Goal: Task Accomplishment & Management: Complete application form

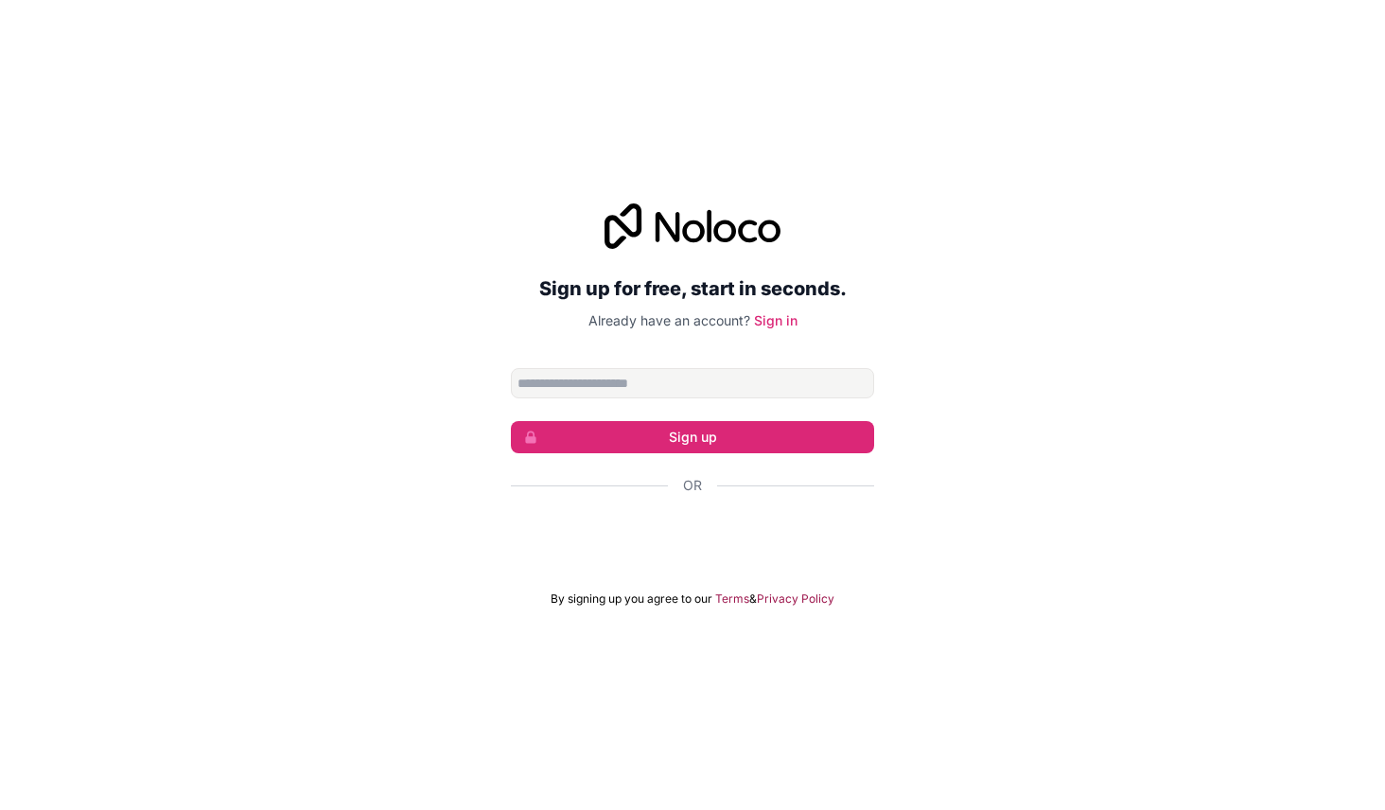
click at [777, 376] on input "Email address" at bounding box center [692, 383] width 363 height 30
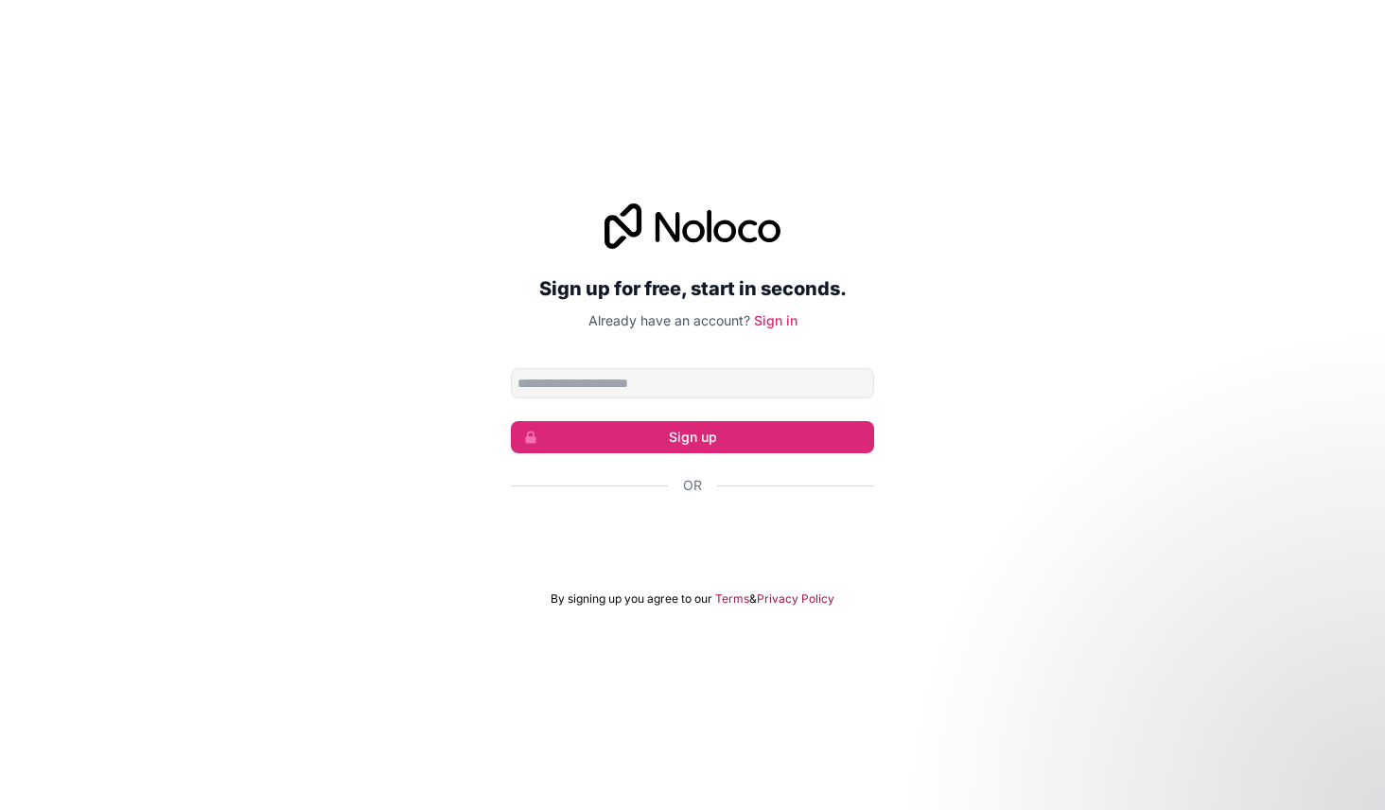
click at [977, 409] on div "Sign up for free, start in seconds. Already have an account? Sign in Sign up Or…" at bounding box center [692, 405] width 1385 height 456
click at [777, 380] on input "Email address" at bounding box center [692, 383] width 363 height 30
type input "**********"
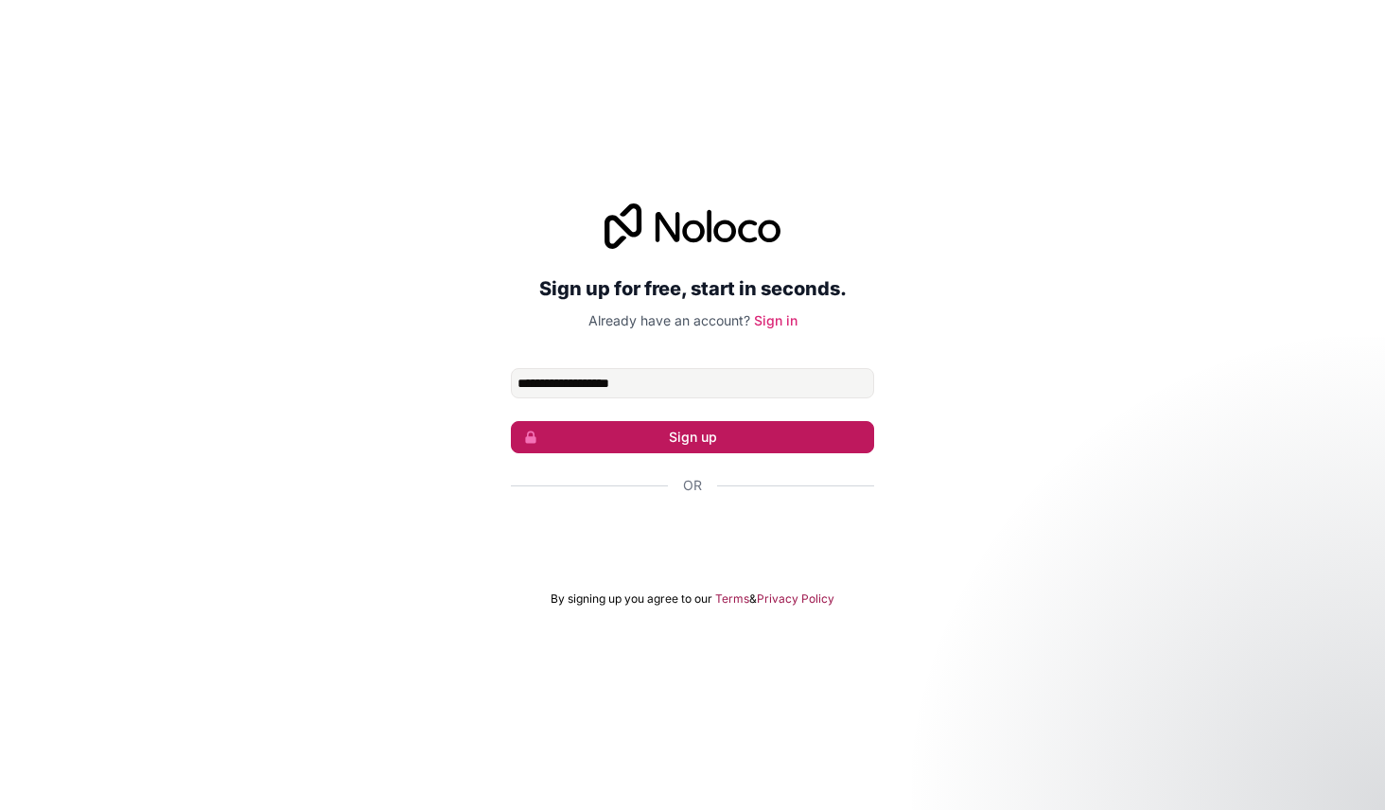
click at [742, 443] on button "Sign up" at bounding box center [692, 437] width 363 height 32
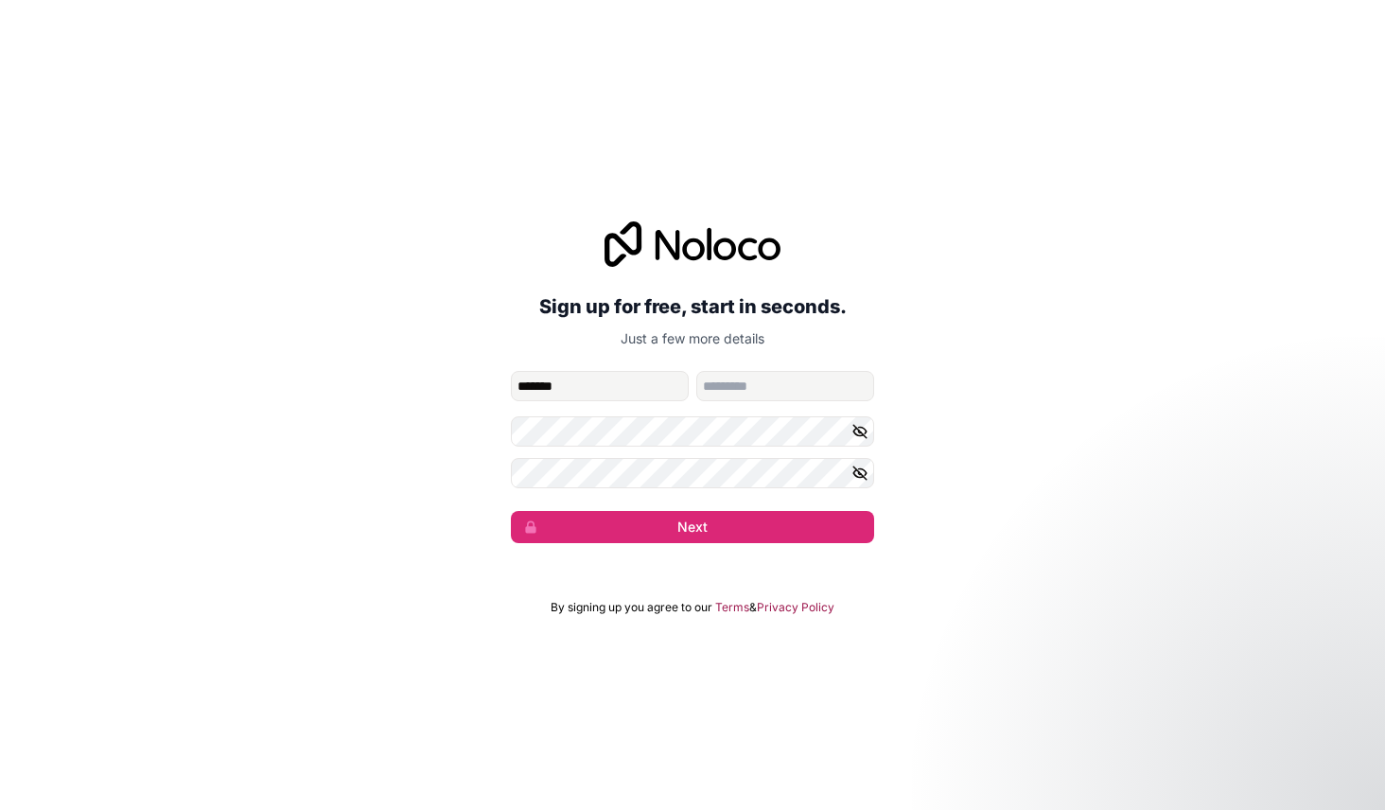
type input "*******"
click at [750, 402] on form "**********" at bounding box center [692, 457] width 363 height 172
click at [761, 392] on input "family-name" at bounding box center [785, 386] width 178 height 30
type input "******"
click at [867, 435] on icon "button" at bounding box center [859, 431] width 17 height 17
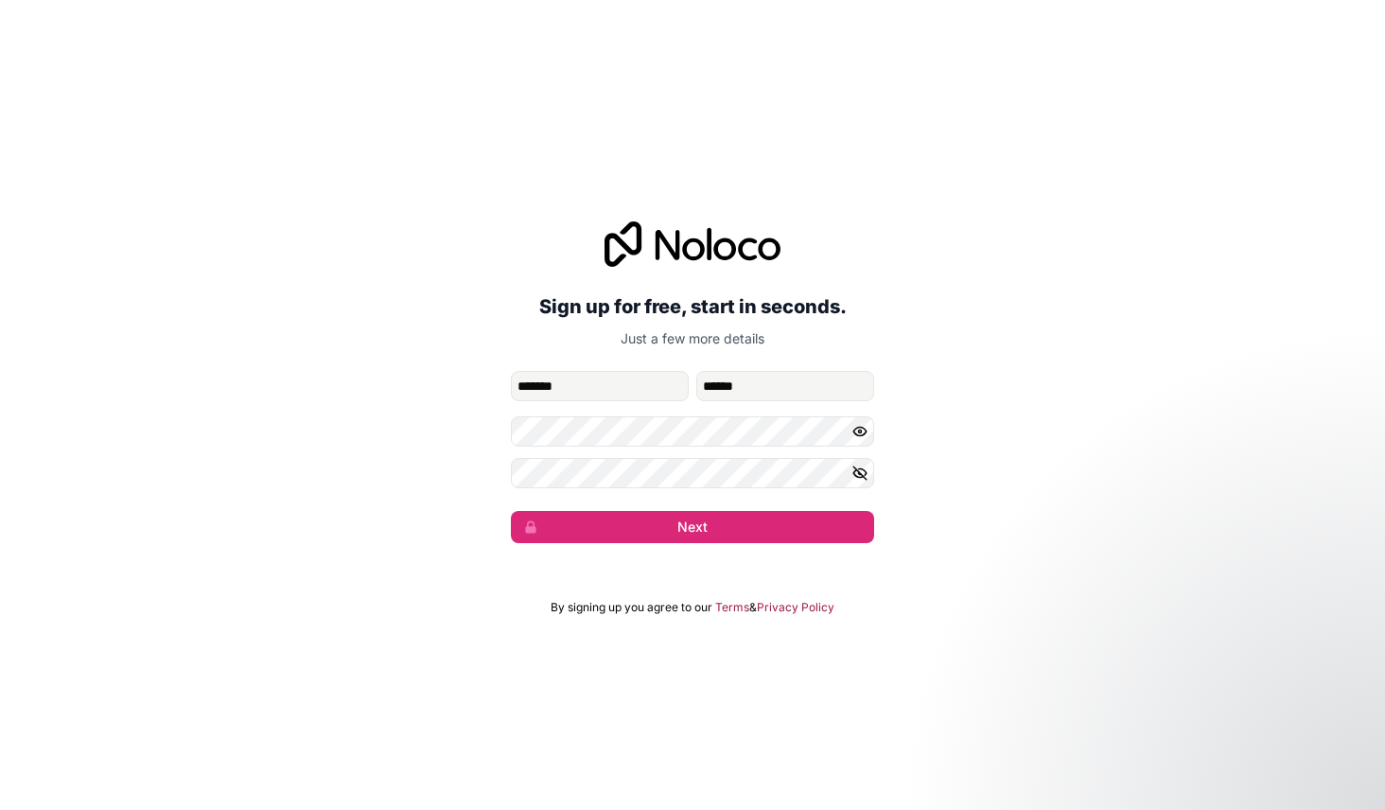
click at [868, 473] on button "button" at bounding box center [862, 473] width 23 height 30
click at [721, 533] on button "Next" at bounding box center [692, 527] width 363 height 32
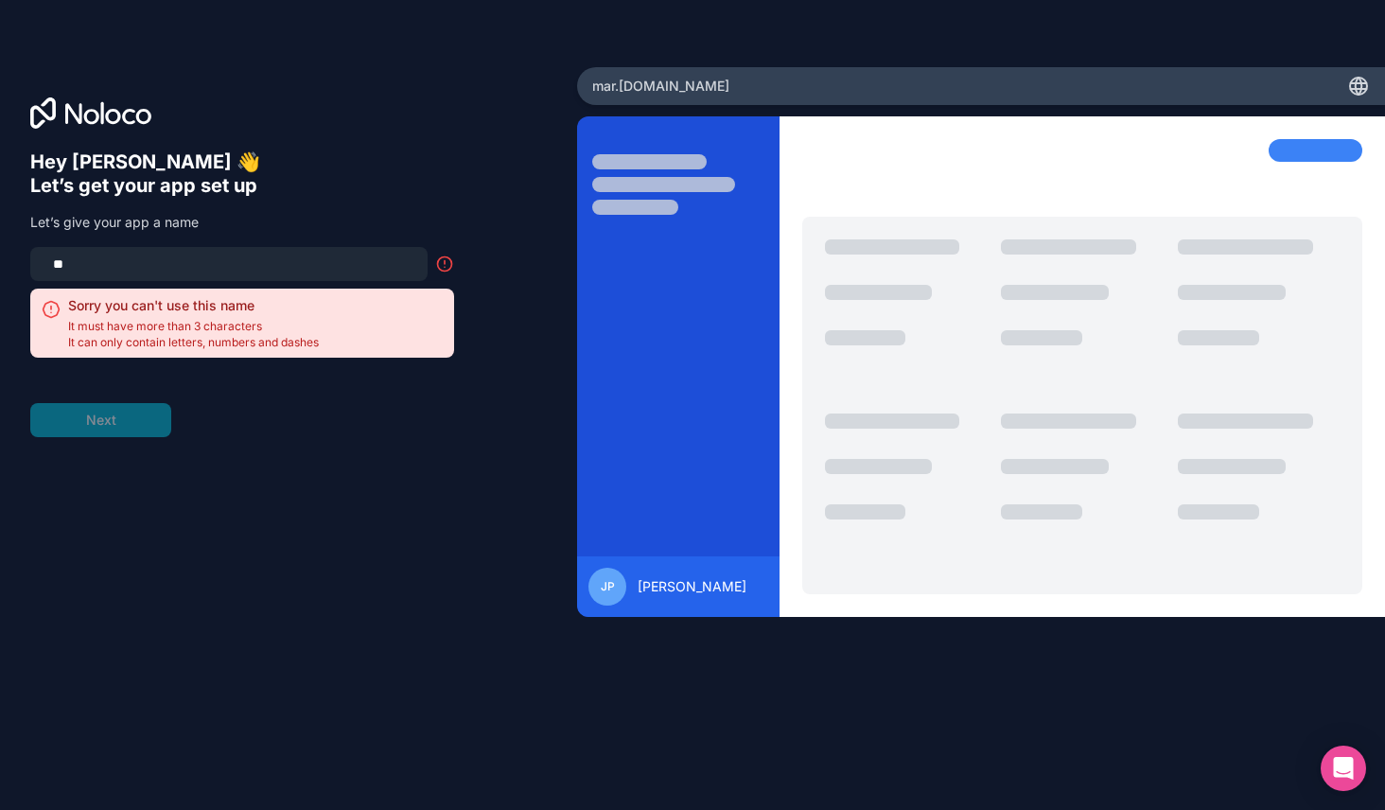
type input "*"
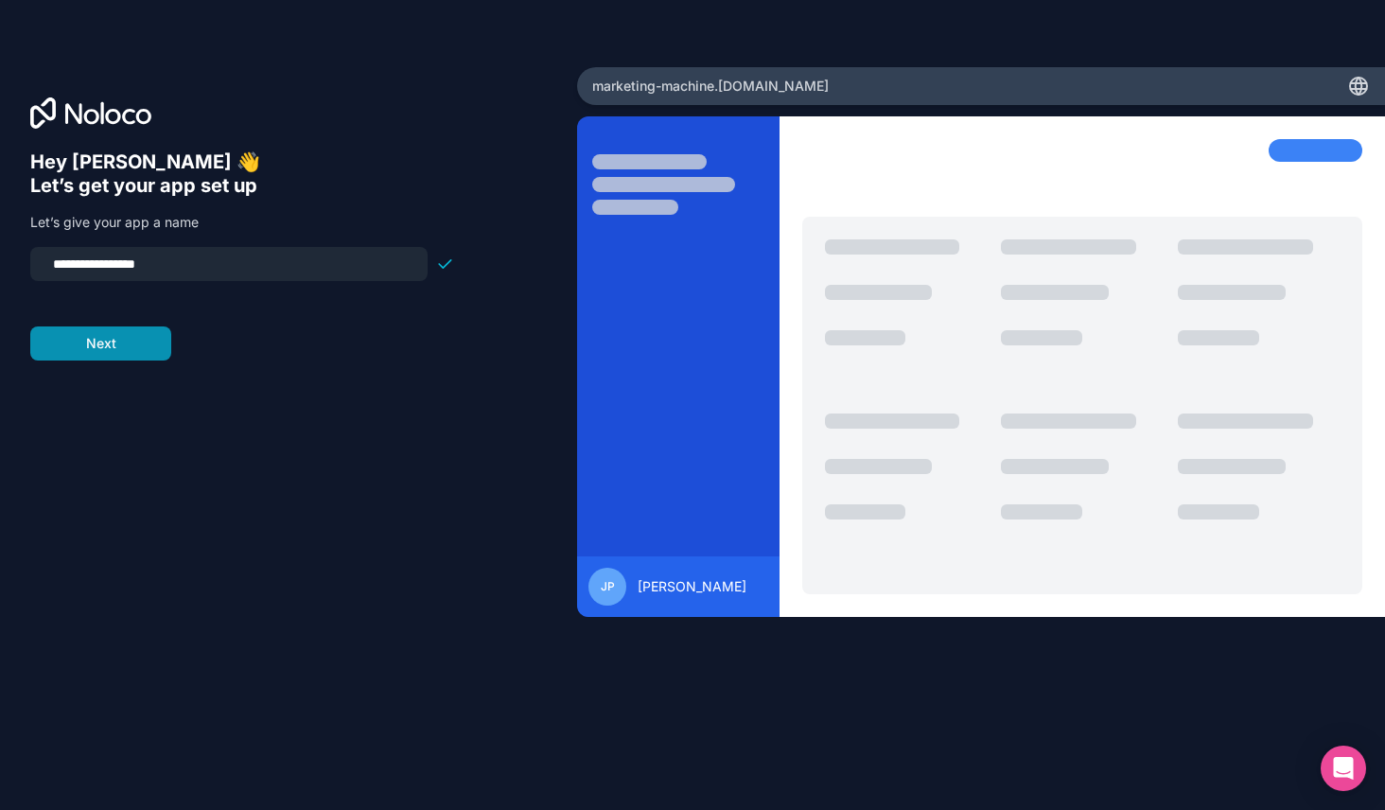
type input "**********"
click at [129, 356] on button "Next" at bounding box center [100, 343] width 141 height 34
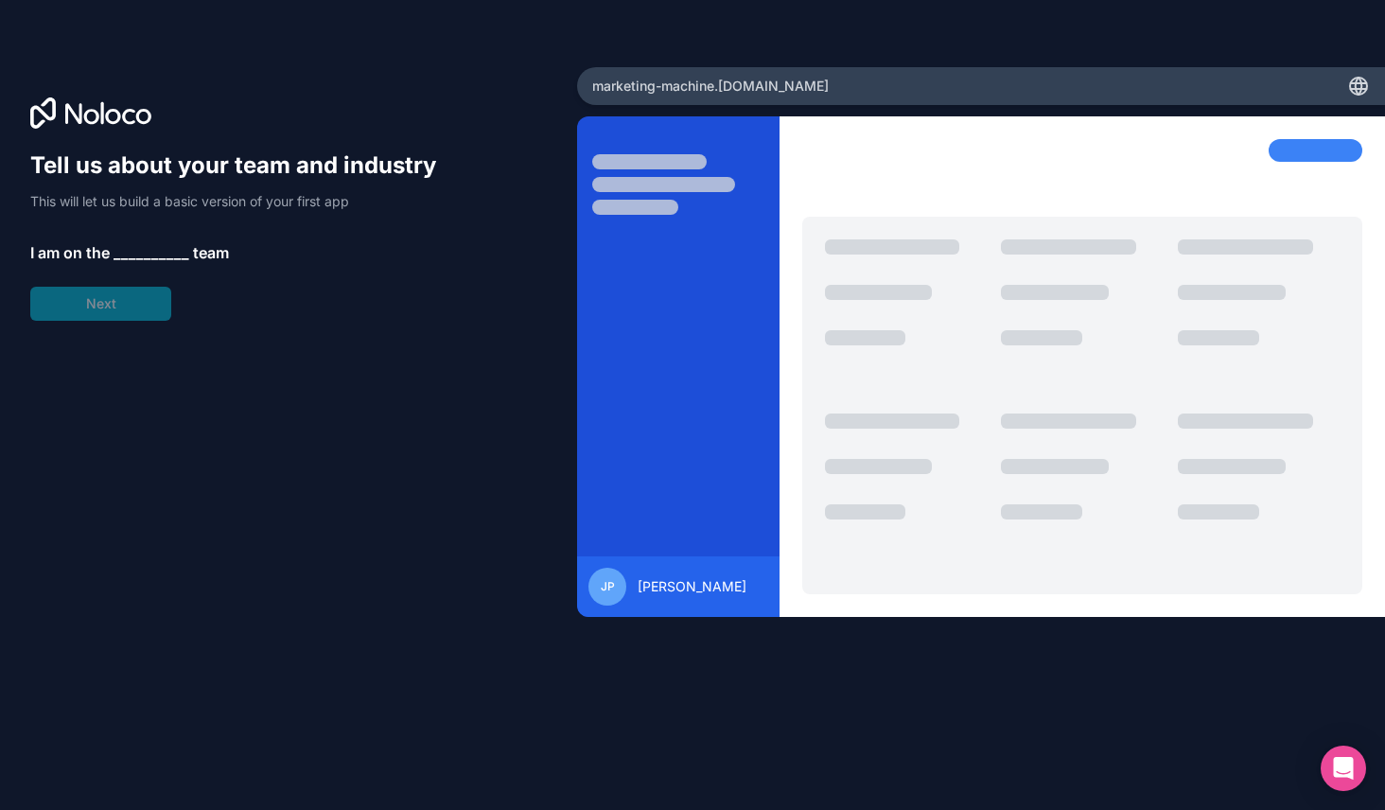
click at [144, 249] on span "__________" at bounding box center [152, 252] width 76 height 23
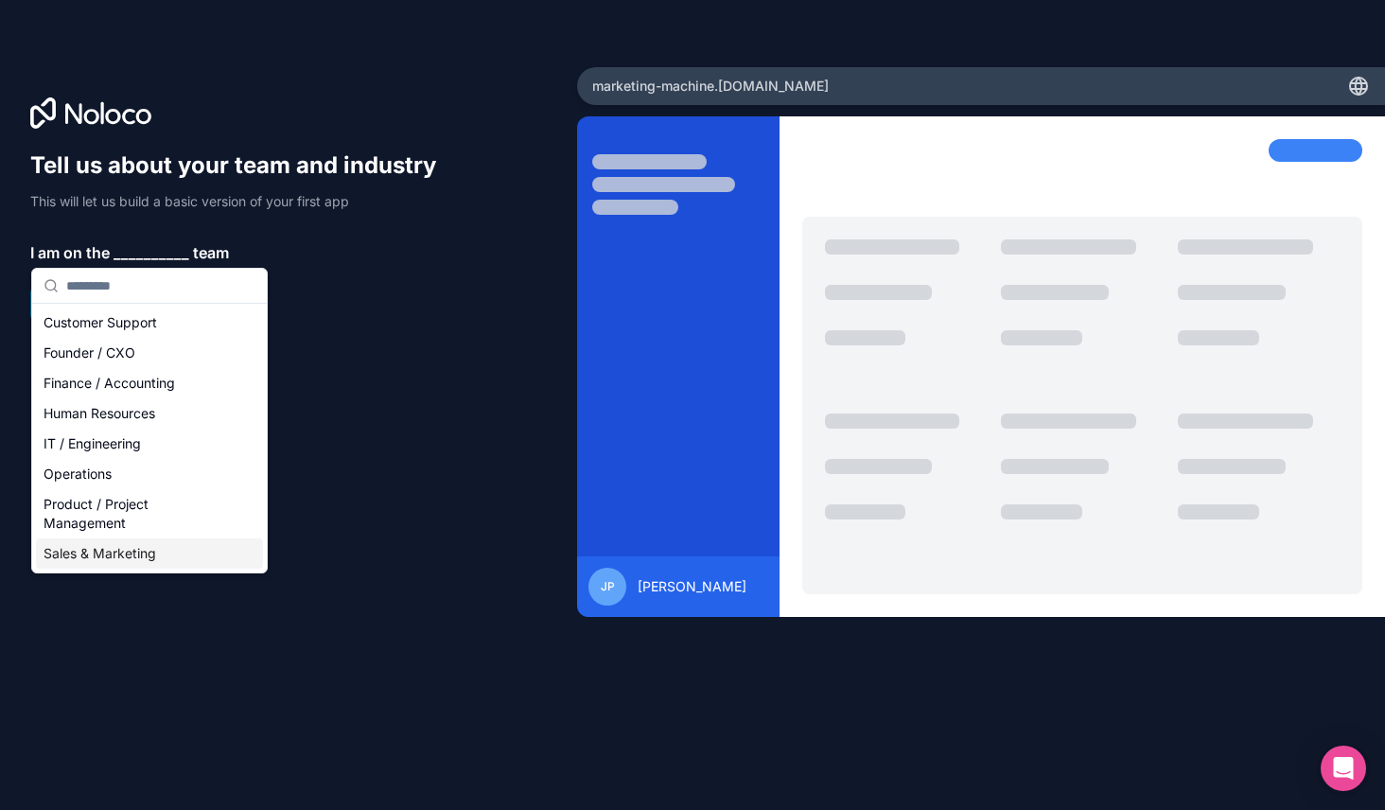
click at [136, 554] on div "Sales & Marketing" at bounding box center [149, 553] width 227 height 30
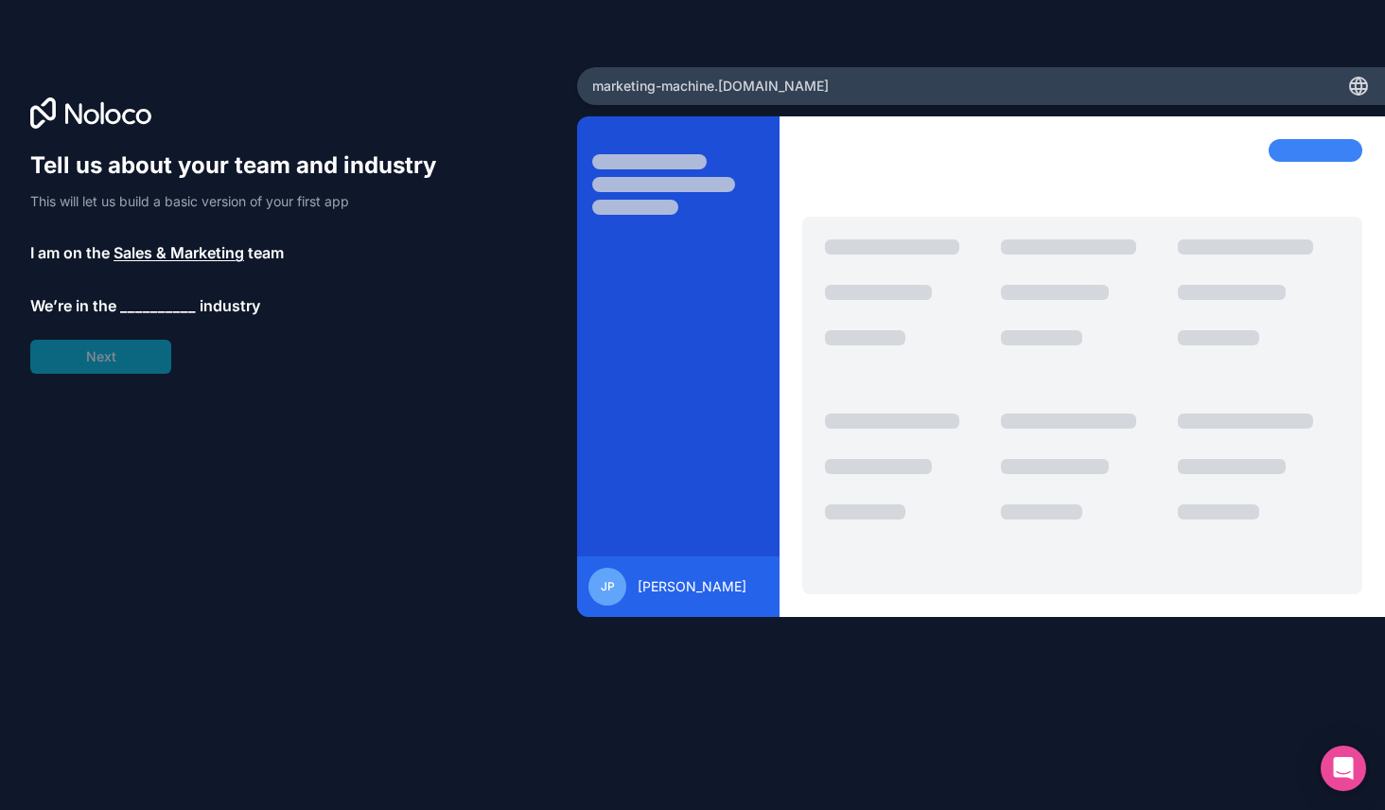
click at [153, 304] on span "__________" at bounding box center [158, 305] width 76 height 23
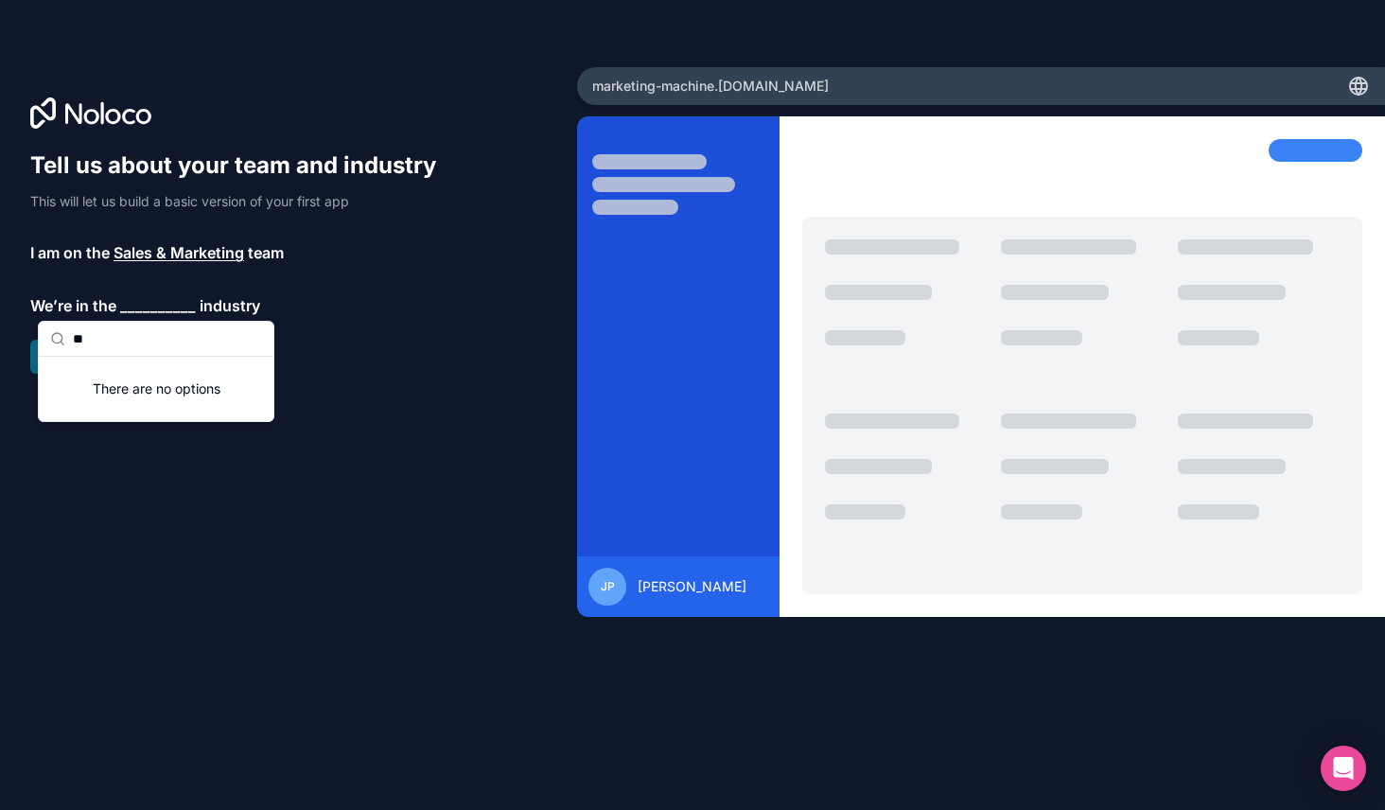
type input "*"
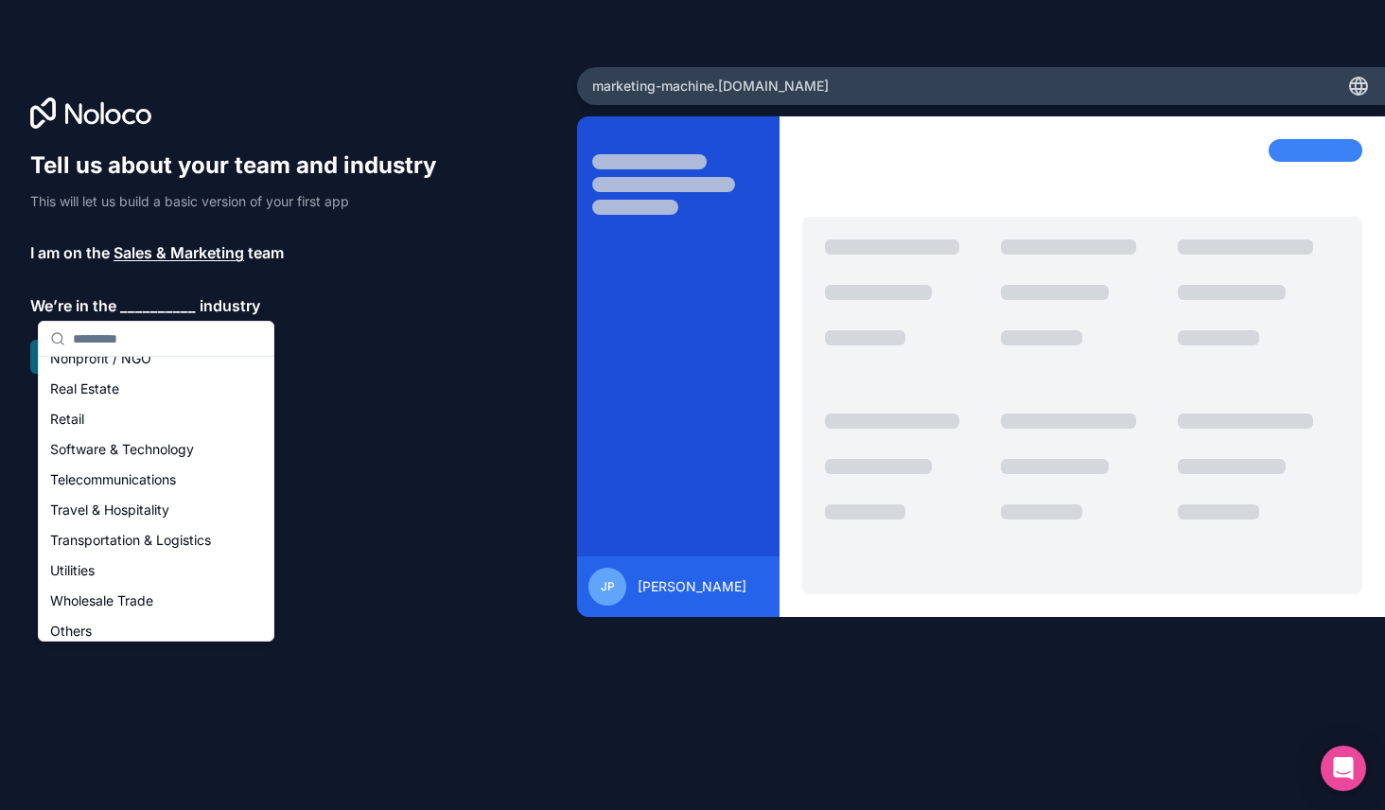
scroll to position [390, 0]
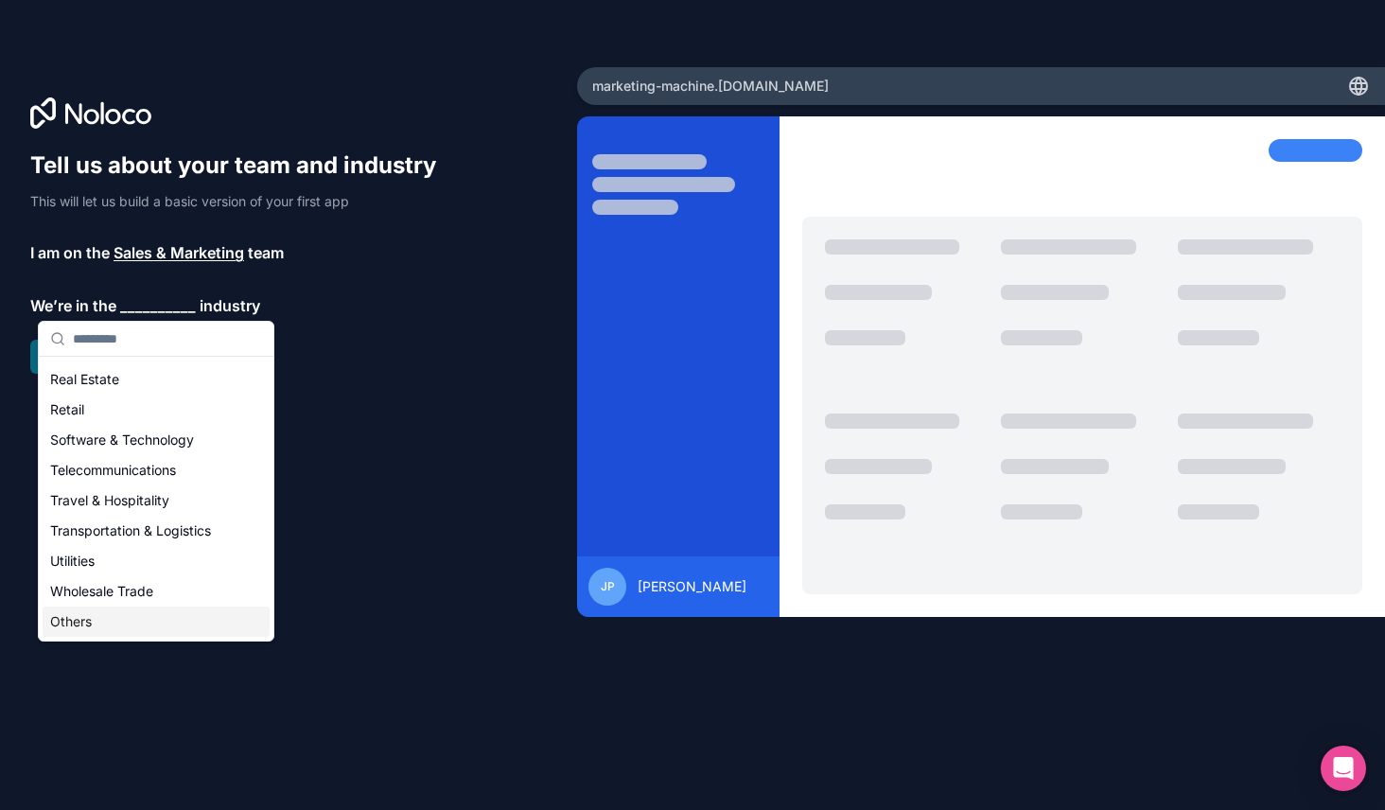
click at [108, 614] on div "Others" at bounding box center [156, 621] width 227 height 30
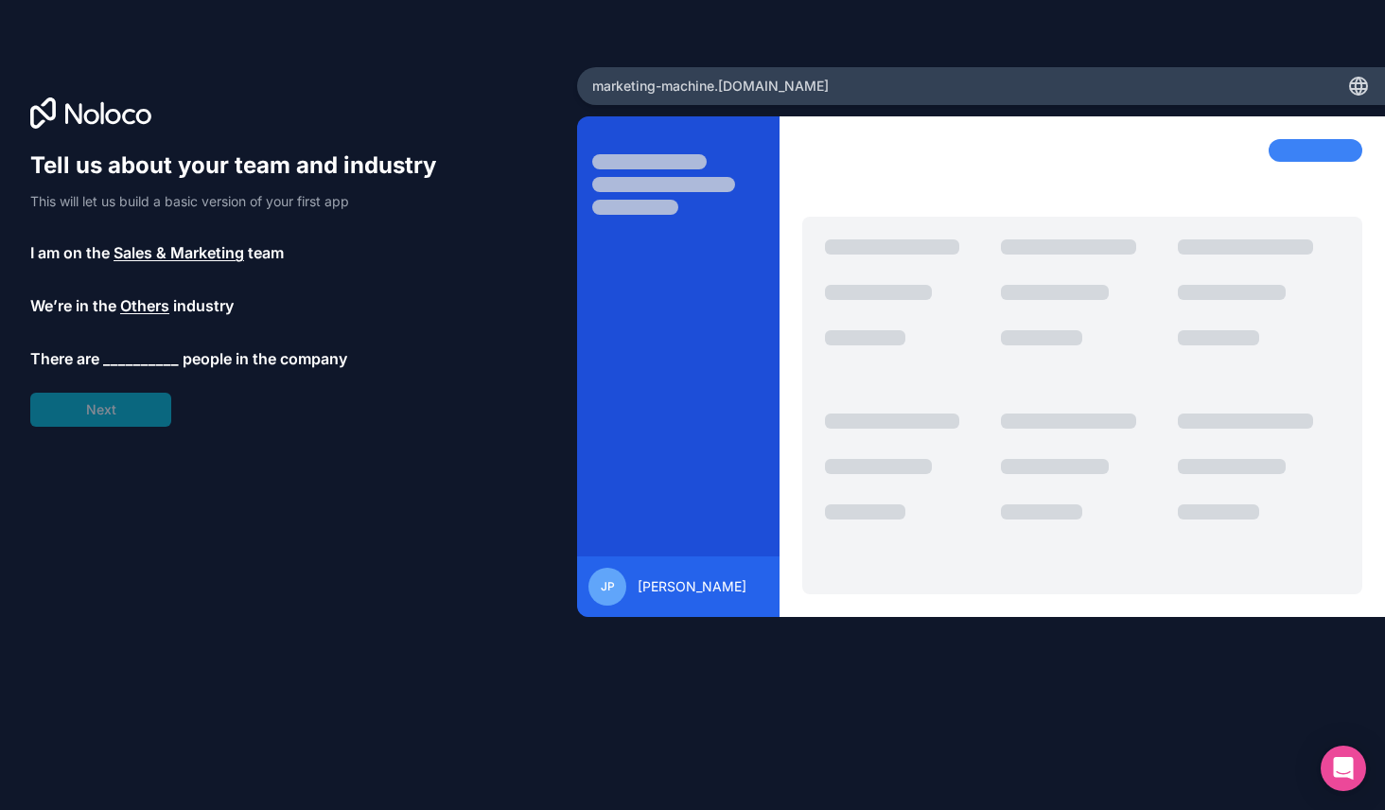
click at [152, 358] on span "__________" at bounding box center [141, 358] width 76 height 23
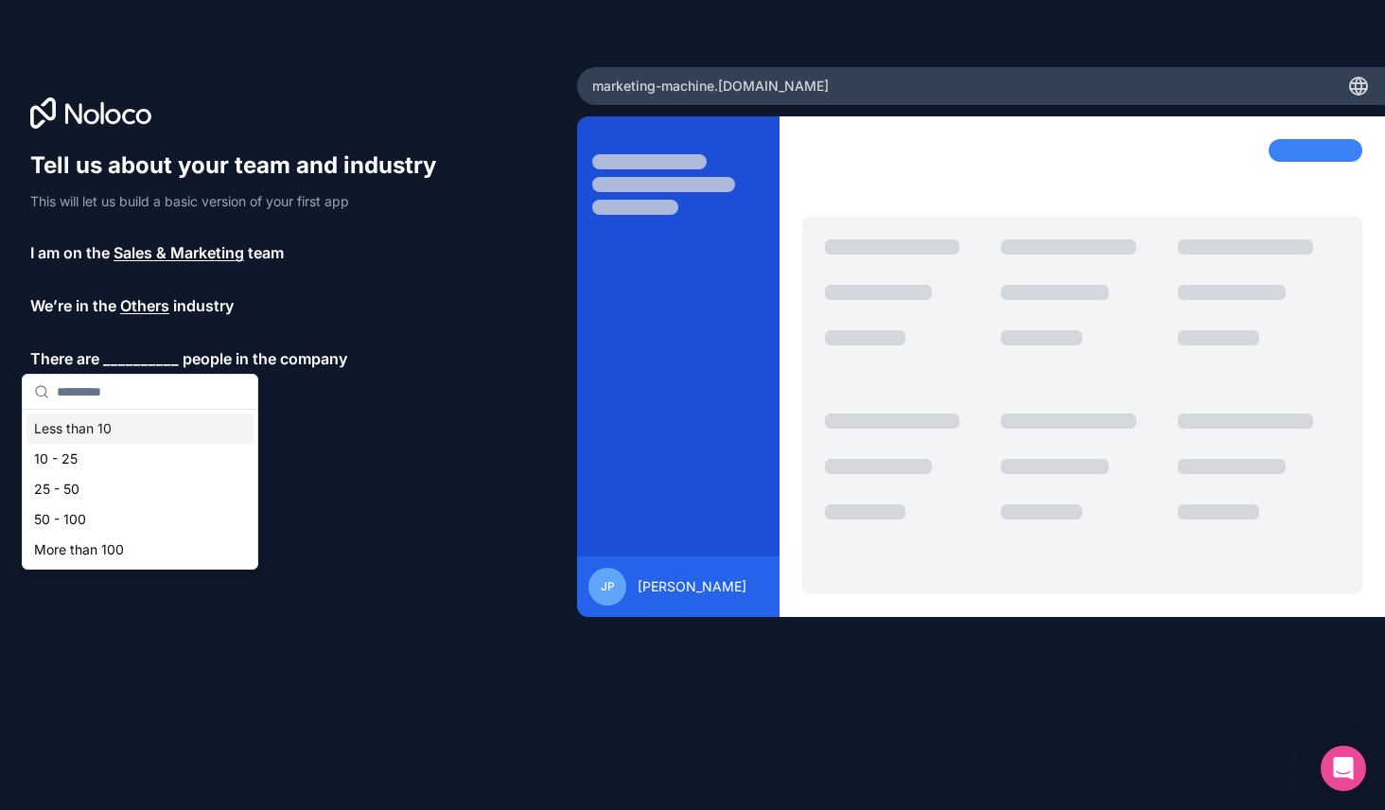
click at [81, 430] on div "Less than 10" at bounding box center [139, 428] width 227 height 30
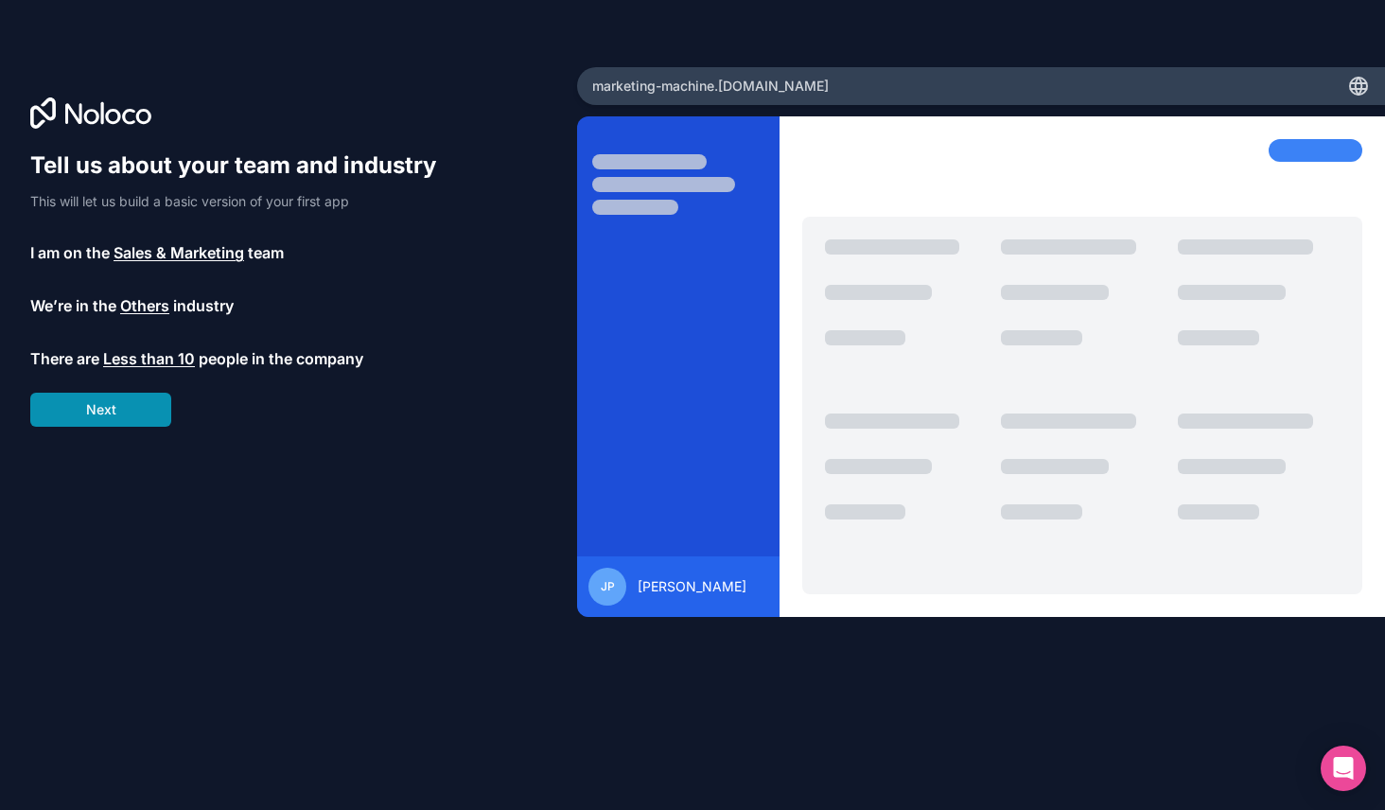
click at [91, 420] on button "Next" at bounding box center [100, 410] width 141 height 34
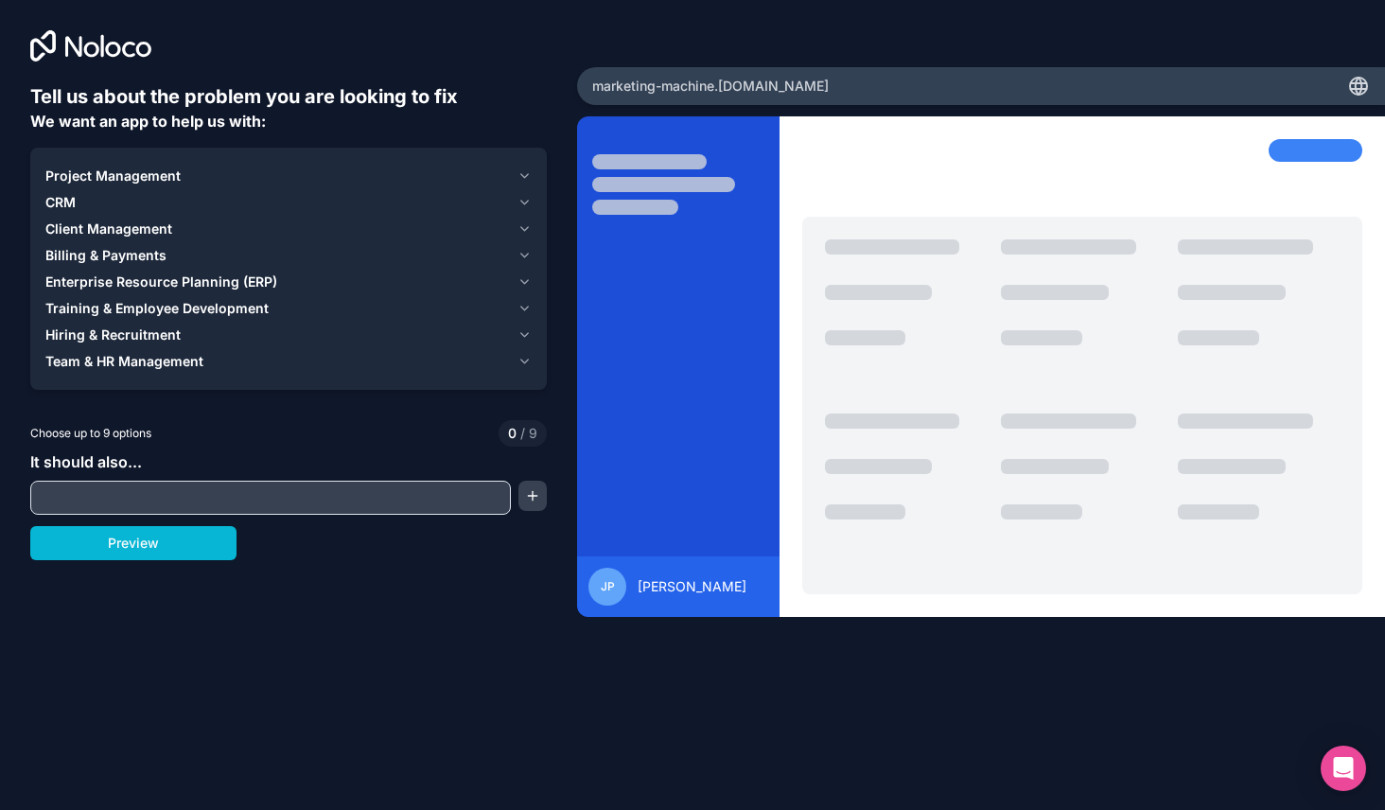
click at [100, 498] on input "text" at bounding box center [270, 497] width 471 height 26
click at [528, 173] on icon "button" at bounding box center [524, 175] width 14 height 15
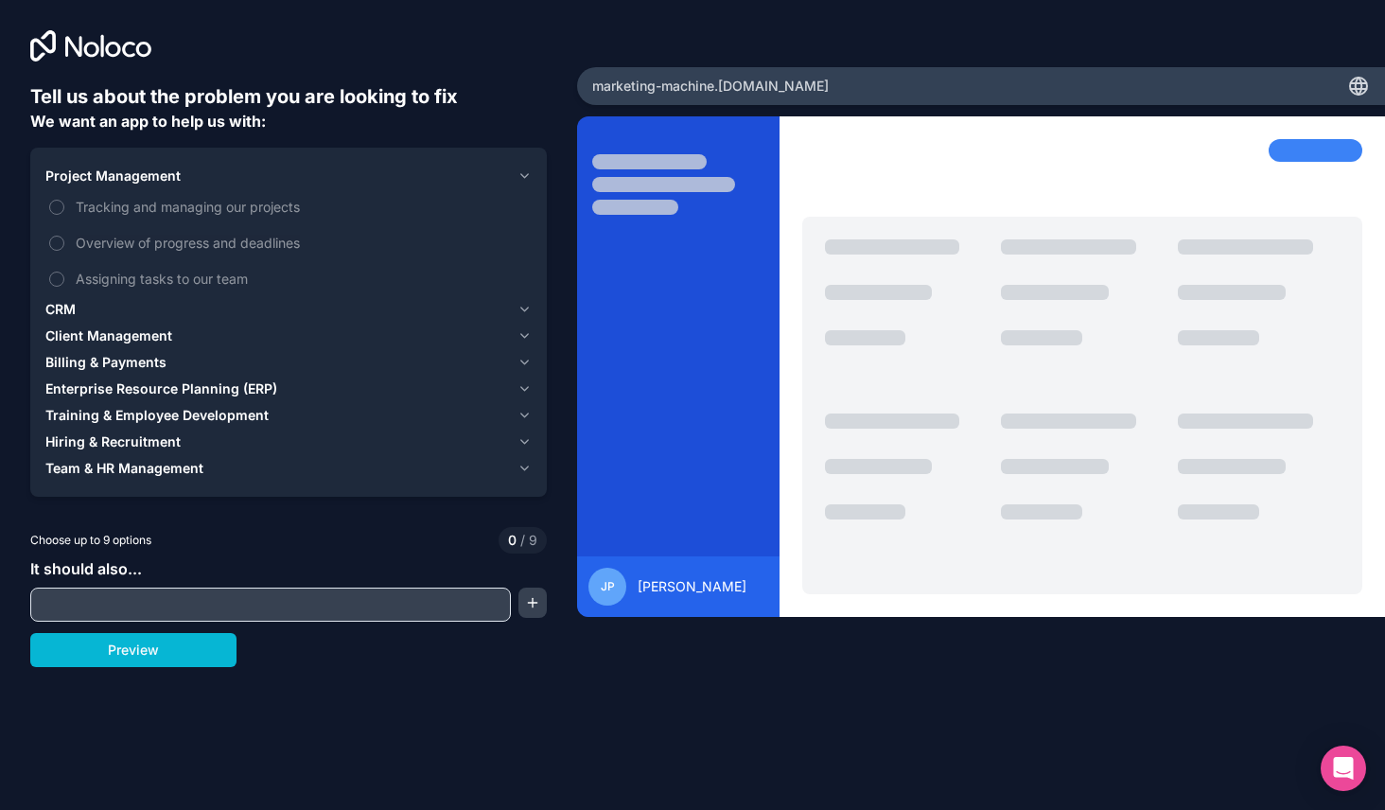
click at [525, 307] on icon "button" at bounding box center [524, 309] width 14 height 15
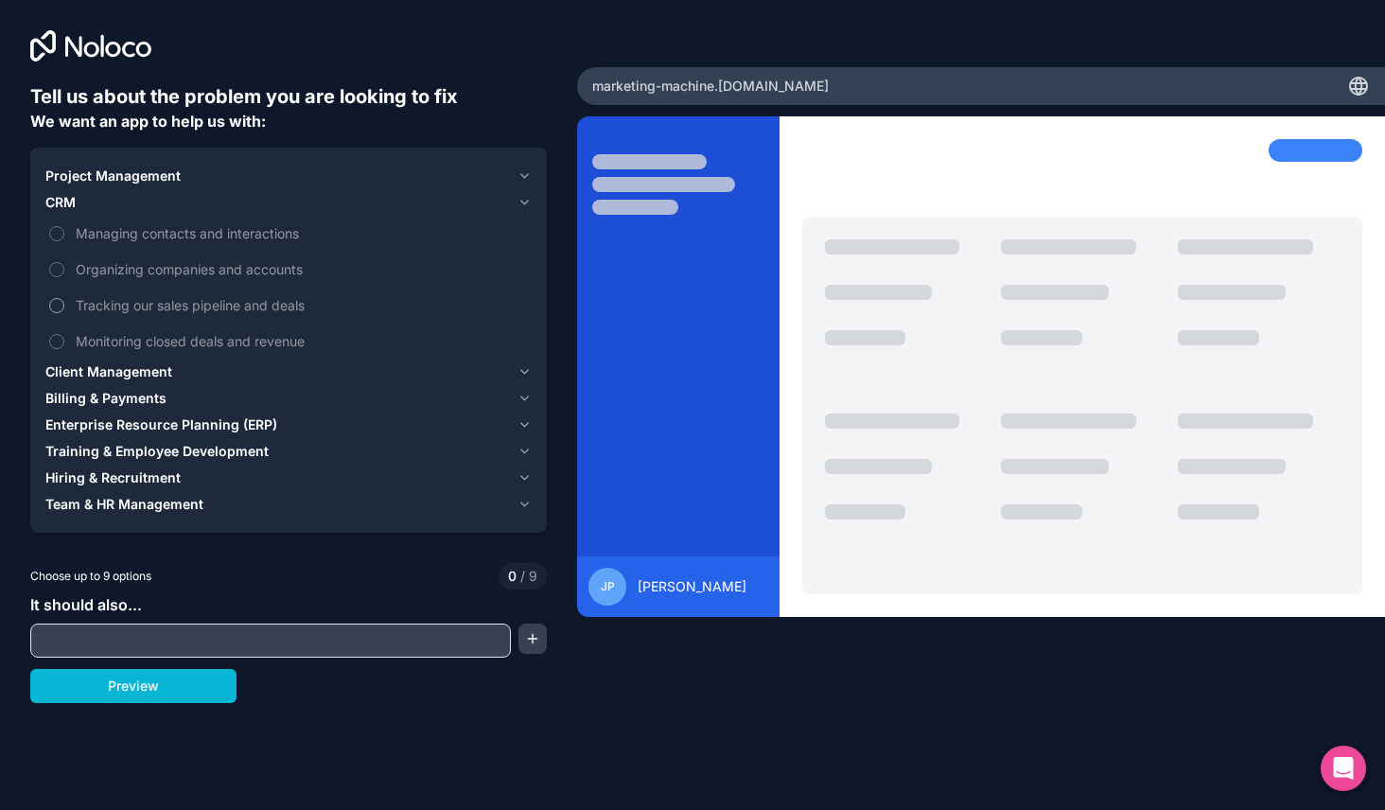
click at [61, 306] on button "Tracking our sales pipeline and deals" at bounding box center [56, 305] width 15 height 15
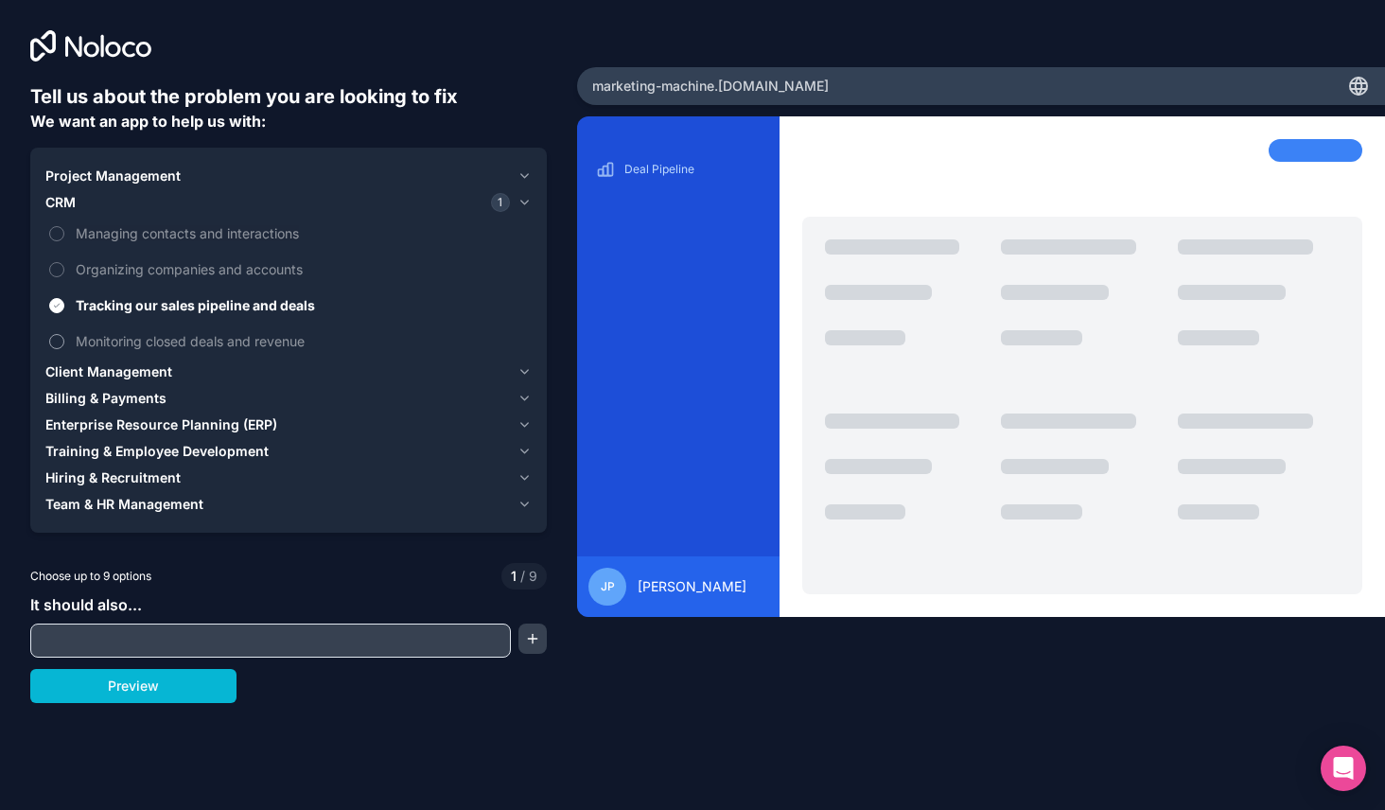
click at [55, 341] on button "Monitoring closed deals and revenue" at bounding box center [56, 341] width 15 height 15
click at [68, 264] on label "Organizing companies and accounts" at bounding box center [288, 269] width 486 height 35
click at [64, 264] on button "Organizing companies and accounts" at bounding box center [56, 269] width 15 height 15
click at [58, 233] on button "Managing contacts and interactions" at bounding box center [56, 233] width 15 height 15
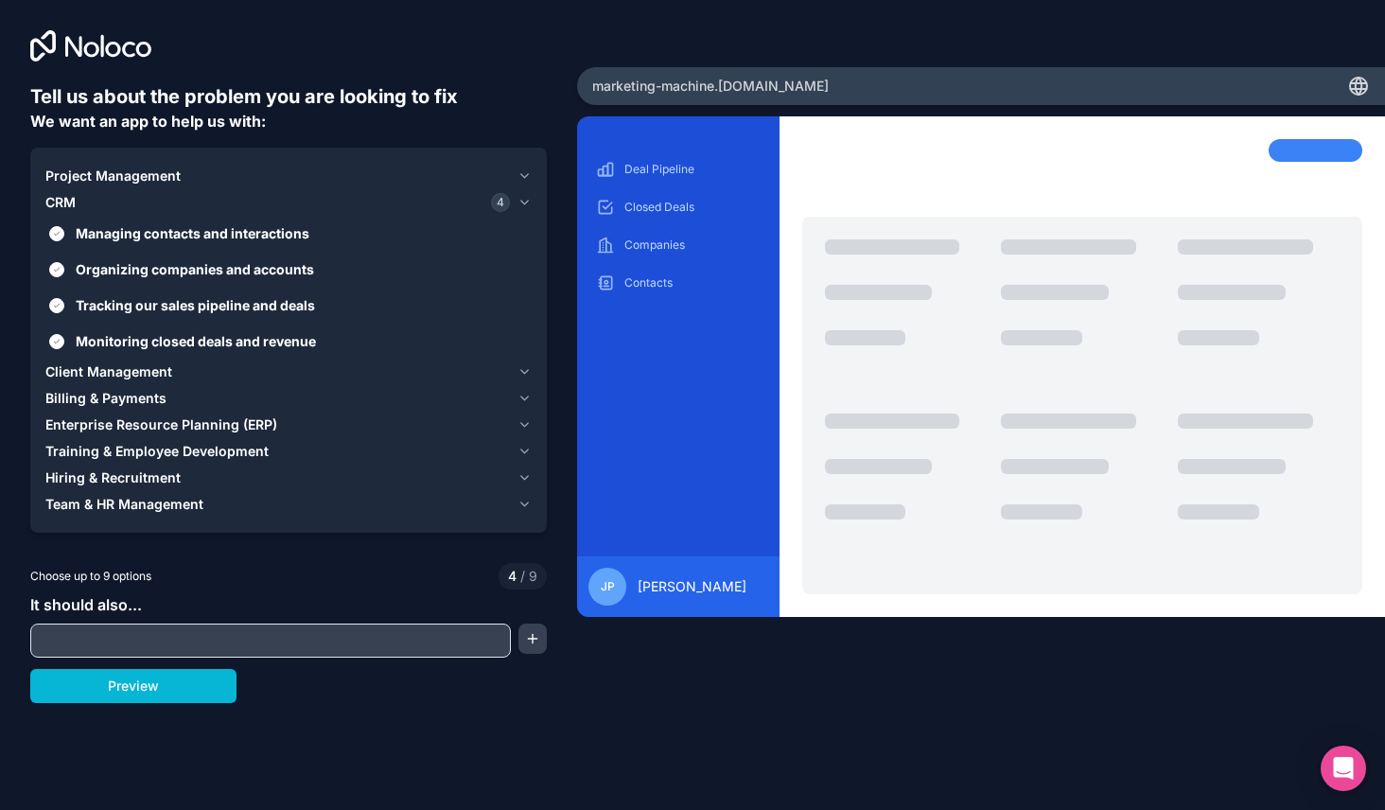
click at [432, 372] on div "Client Management" at bounding box center [277, 371] width 464 height 19
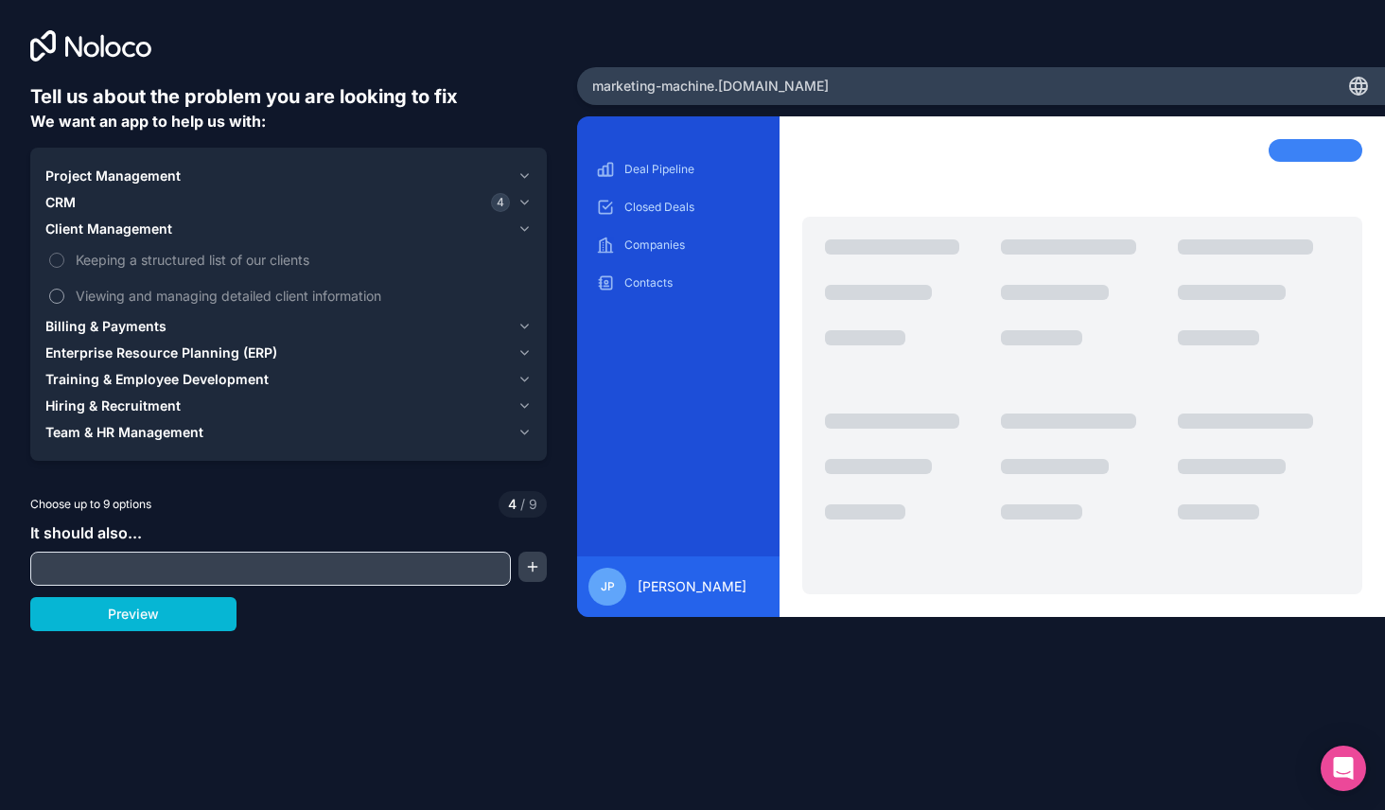
click at [62, 300] on label "Viewing and managing detailed client information" at bounding box center [288, 295] width 486 height 35
click at [62, 300] on button "Viewing and managing detailed client information" at bounding box center [56, 295] width 15 height 15
click at [57, 268] on label "Keeping a structured list of our clients" at bounding box center [288, 259] width 486 height 35
click at [57, 268] on button "Keeping a structured list of our clients" at bounding box center [56, 260] width 15 height 15
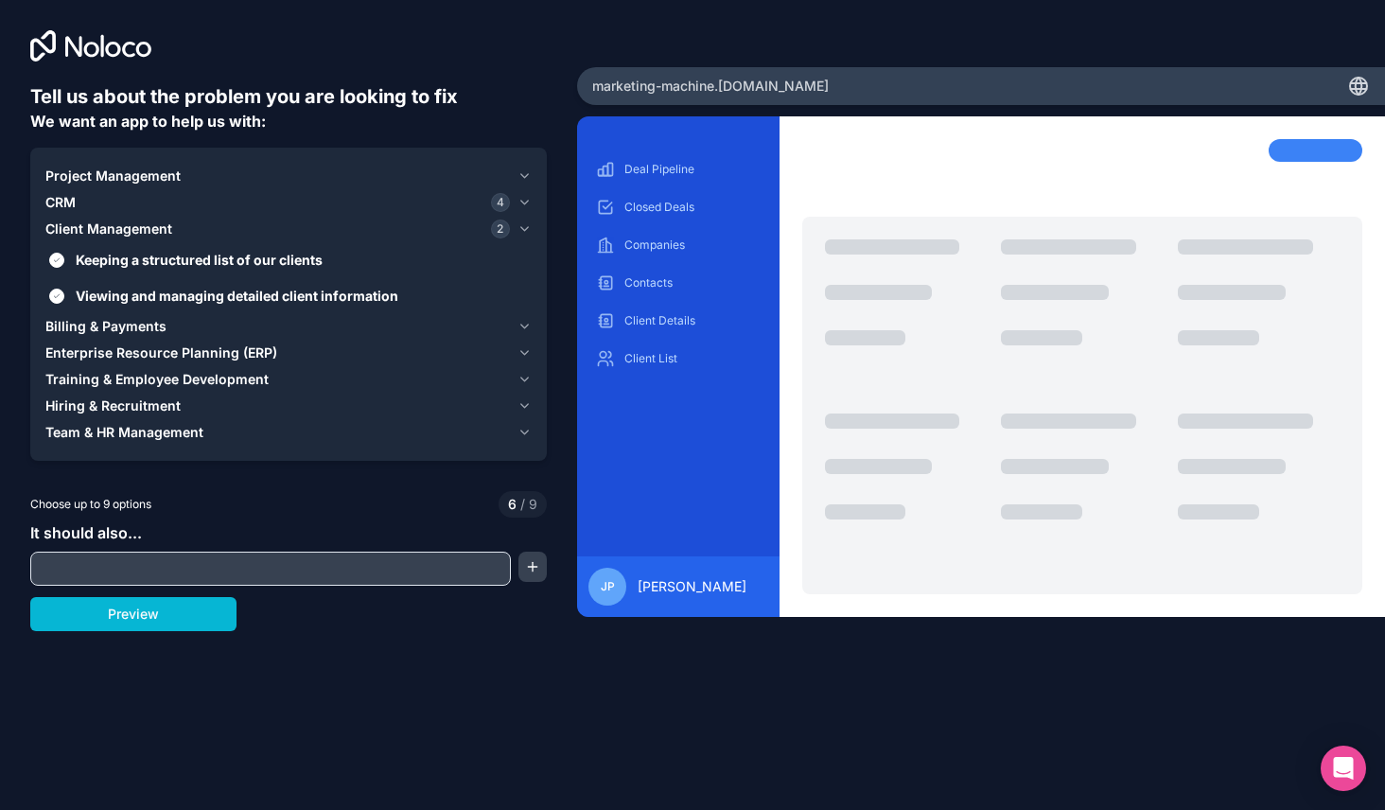
click at [181, 359] on span "Enterprise Resource Planning (ERP)" at bounding box center [161, 352] width 232 height 19
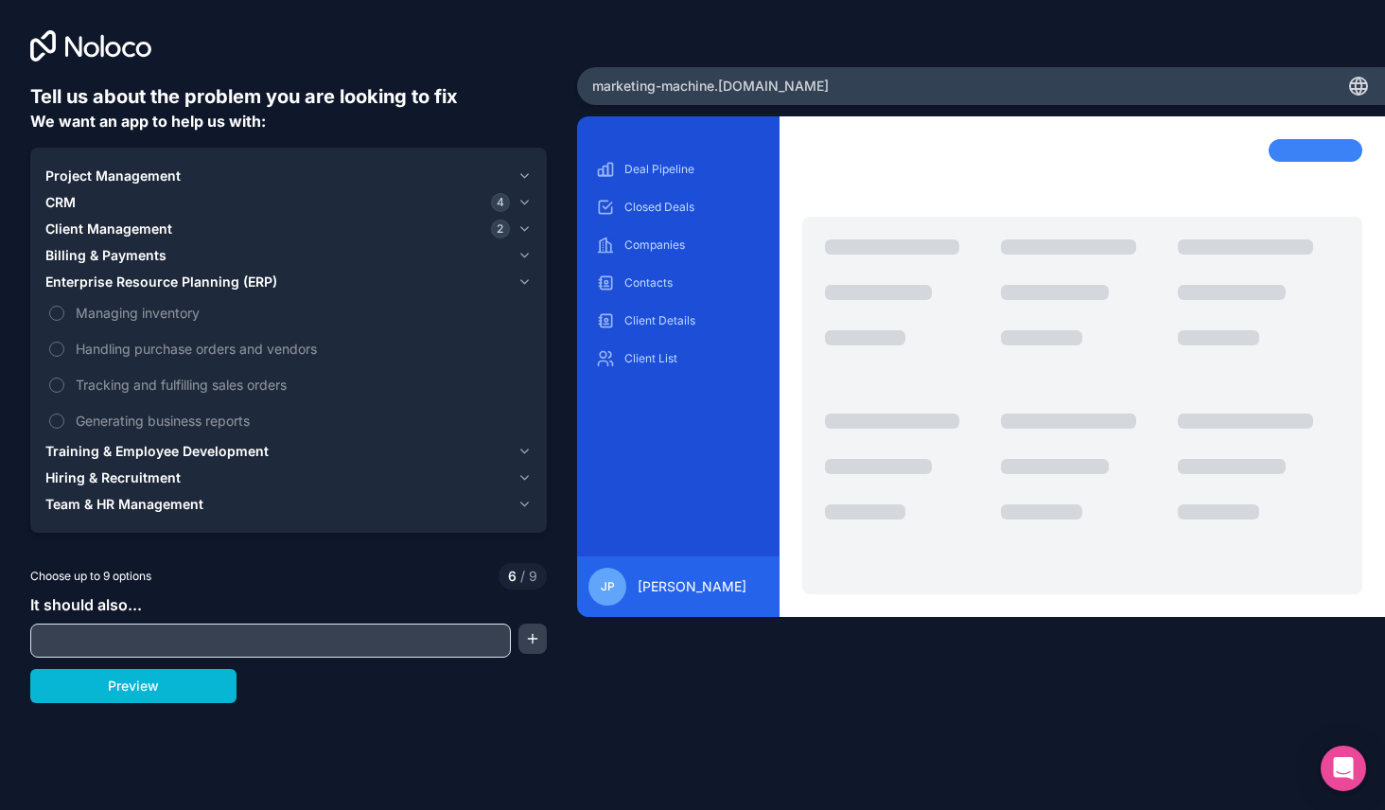
click at [283, 286] on div "Enterprise Resource Planning (ERP)" at bounding box center [277, 281] width 464 height 19
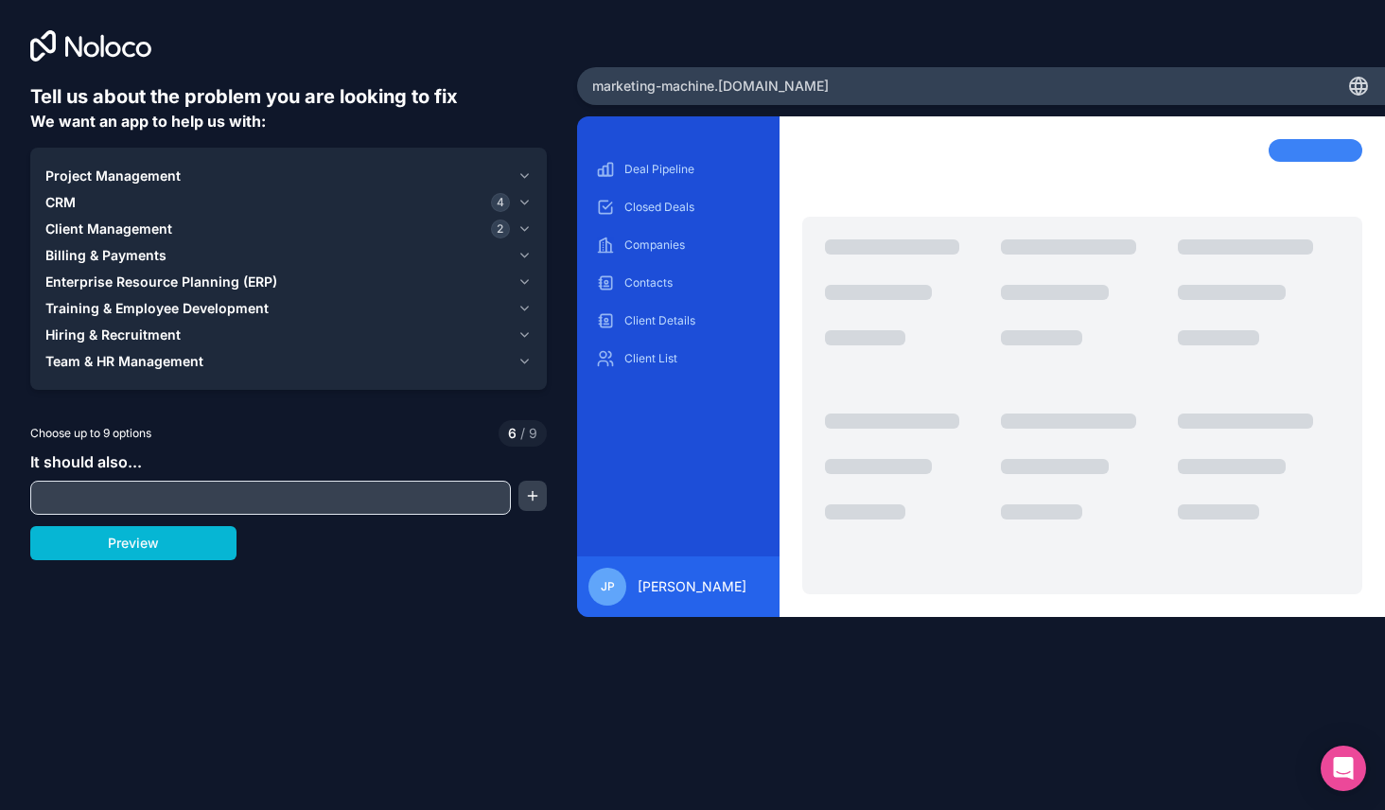
click at [157, 496] on input "text" at bounding box center [270, 497] width 471 height 26
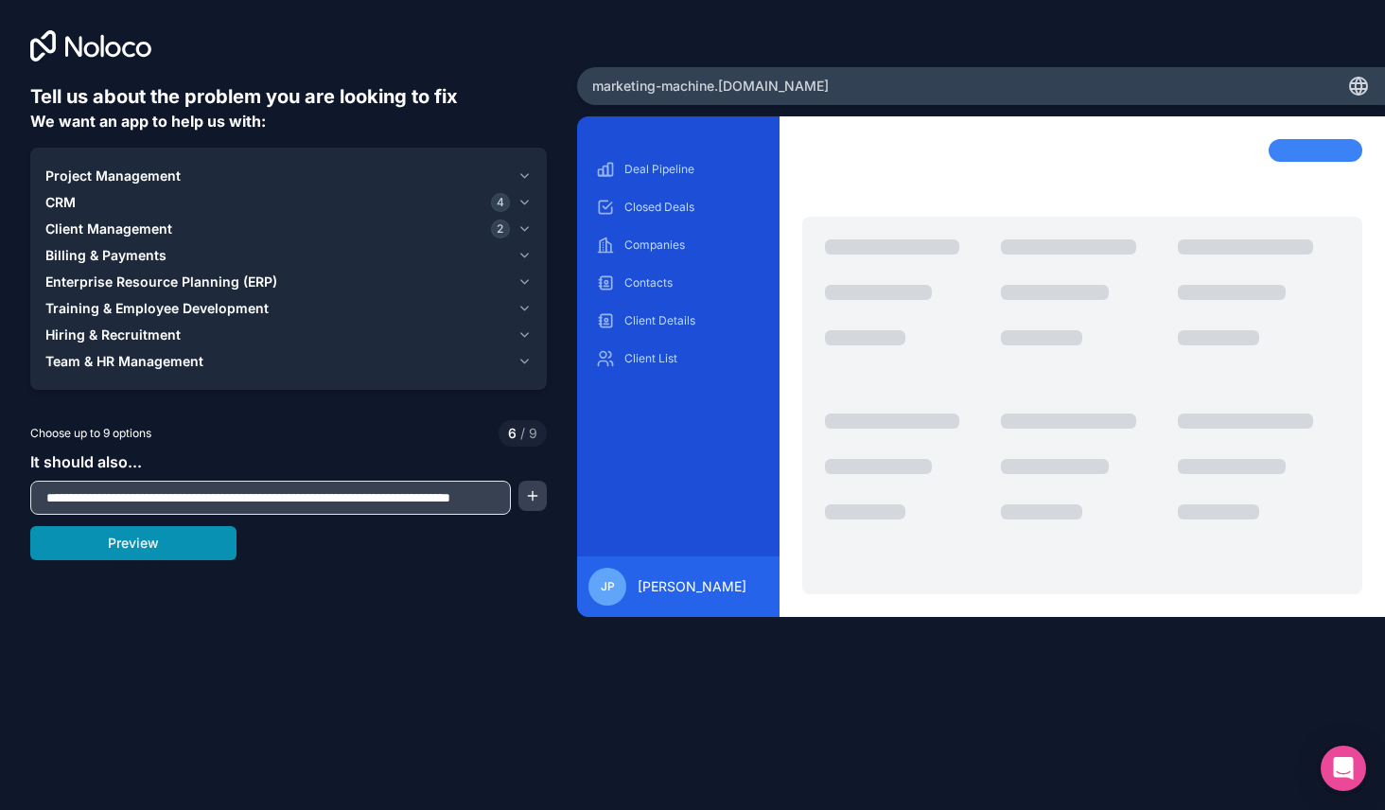
type input "**********"
click at [187, 556] on button "Preview" at bounding box center [133, 543] width 206 height 34
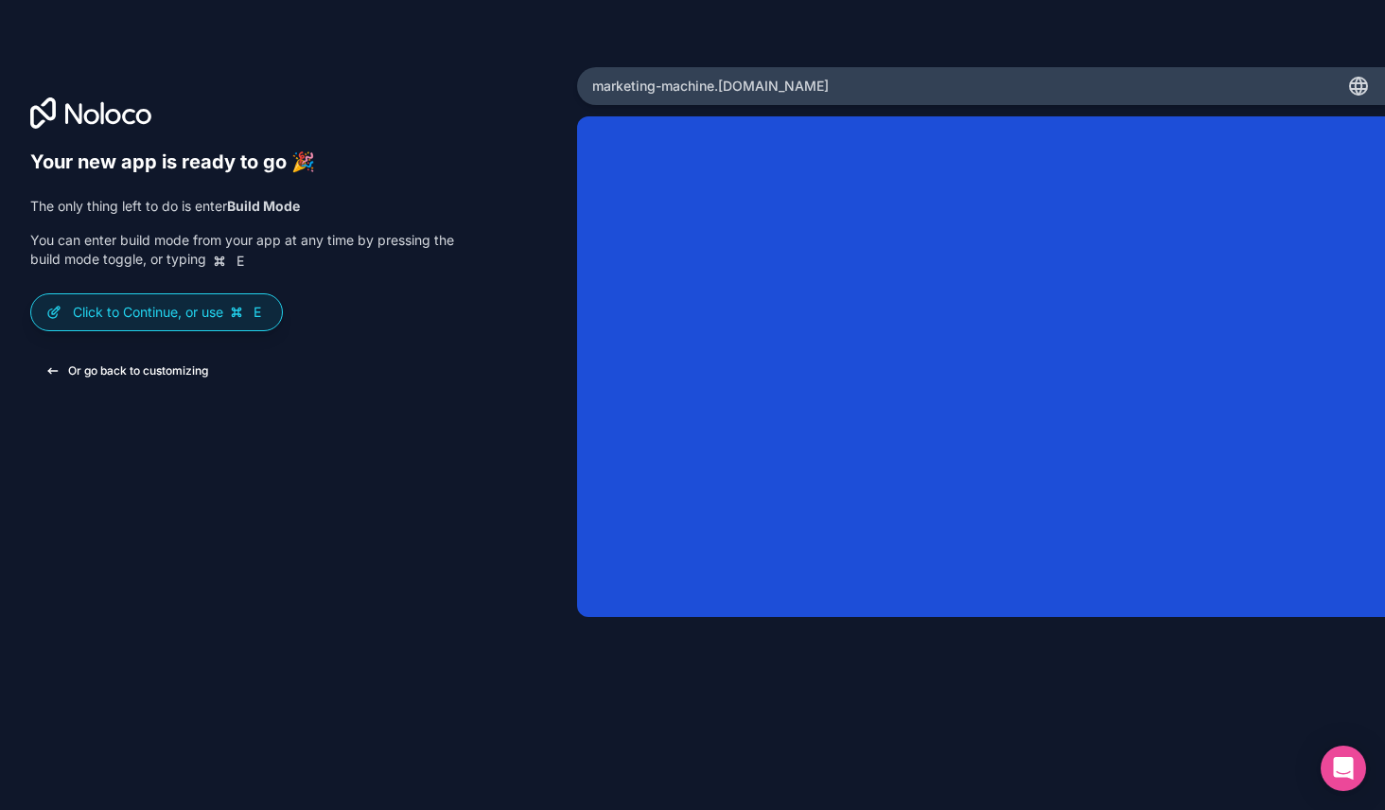
click at [108, 368] on button "Or go back to customizing" at bounding box center [126, 371] width 193 height 34
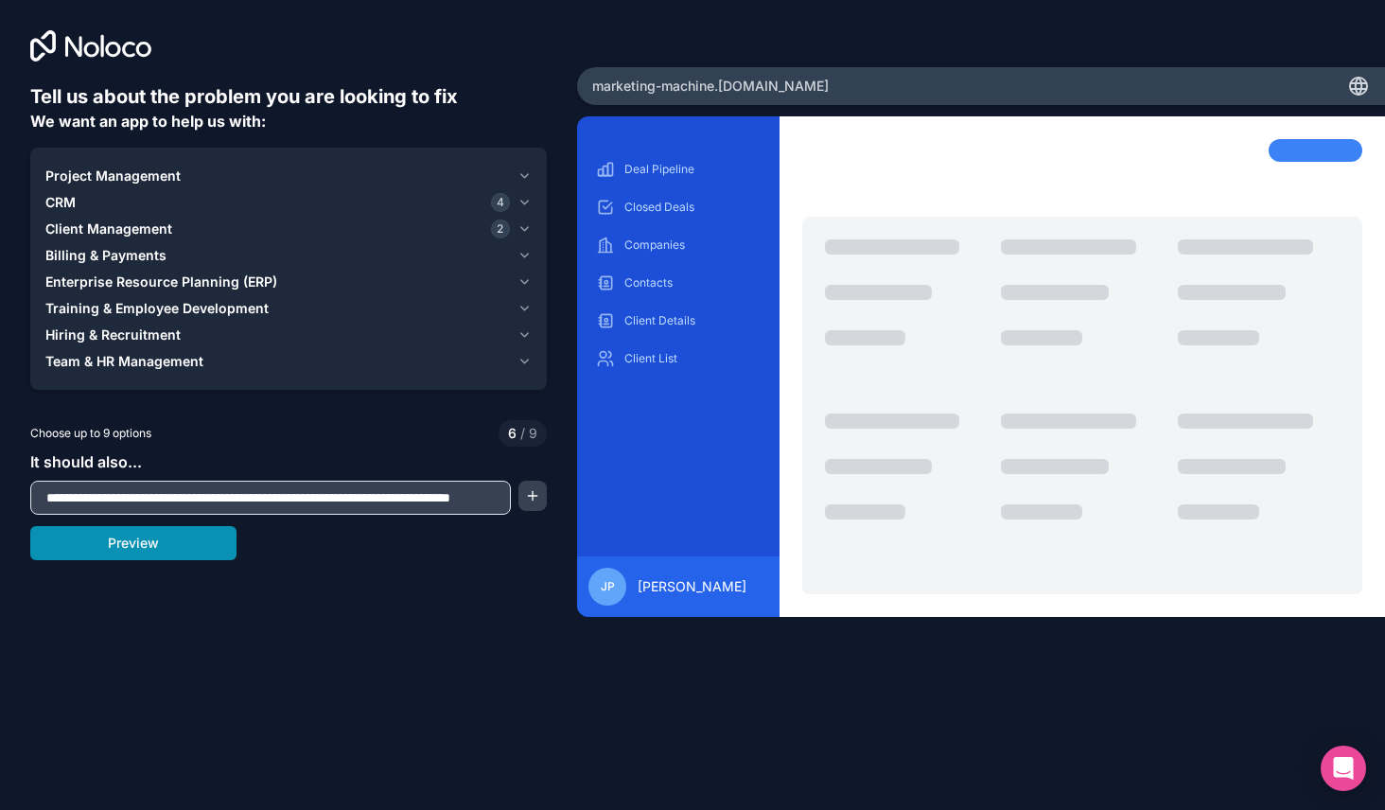
click at [175, 546] on button "Preview" at bounding box center [133, 543] width 206 height 34
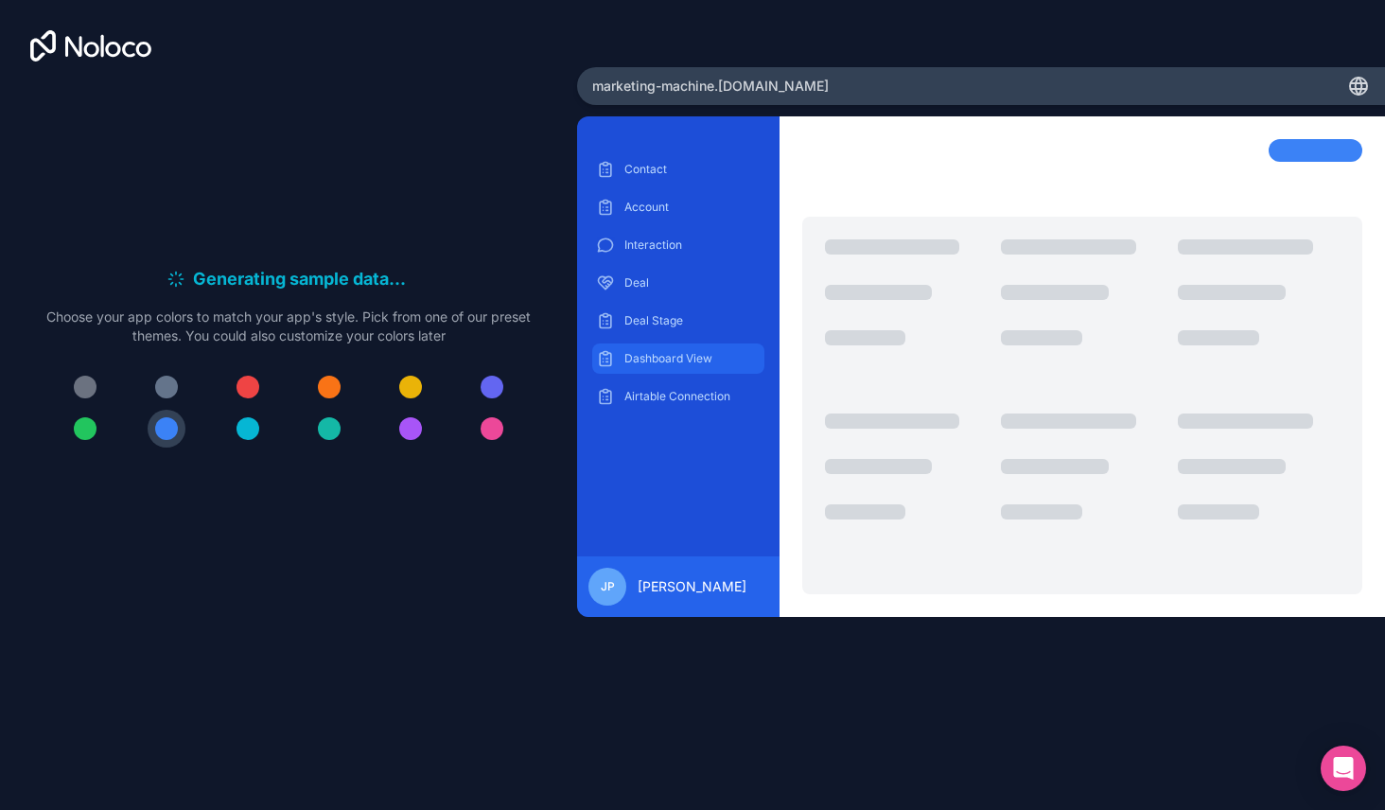
click at [675, 359] on p "Dashboard View" at bounding box center [692, 358] width 136 height 15
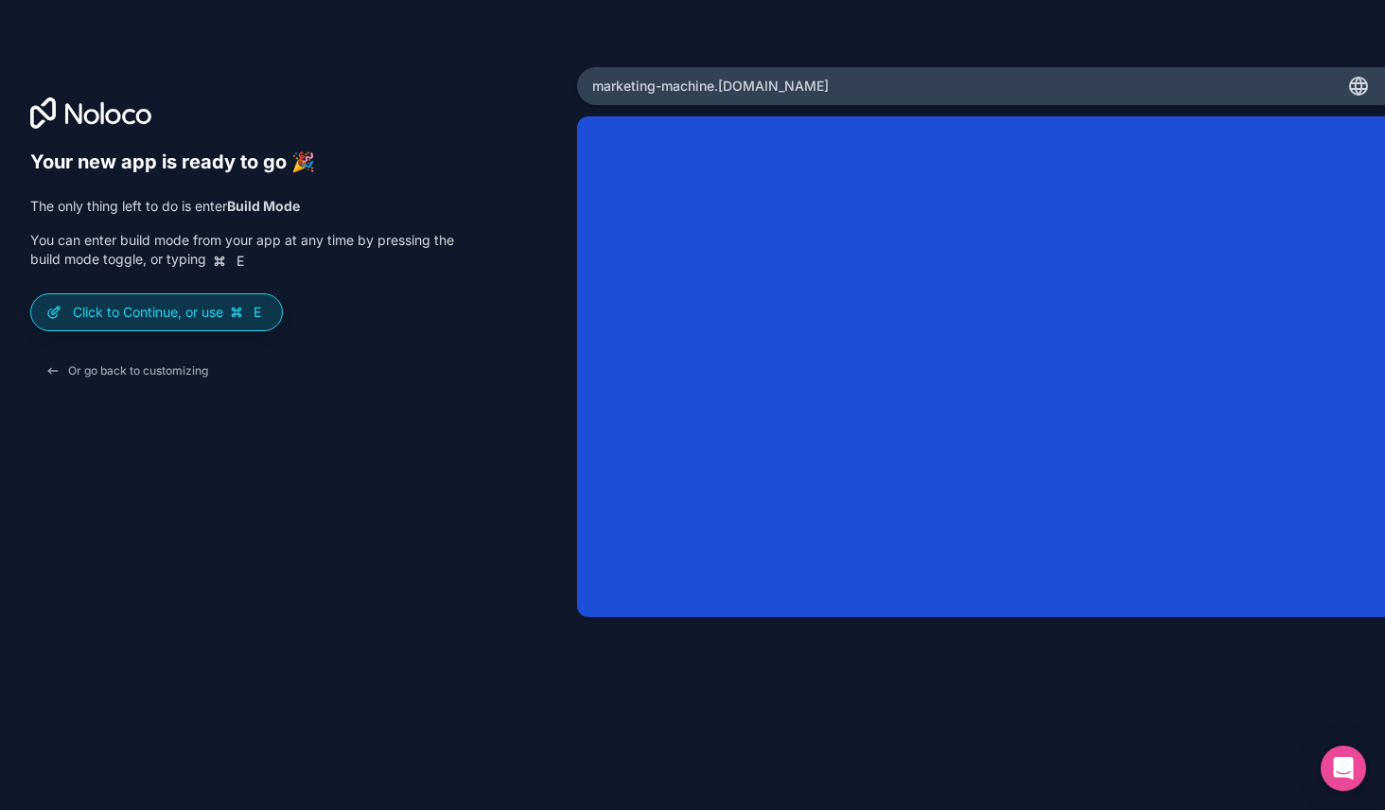
click at [172, 315] on p "Click to Continue, or use E" at bounding box center [170, 312] width 194 height 19
